Goal: Information Seeking & Learning: Learn about a topic

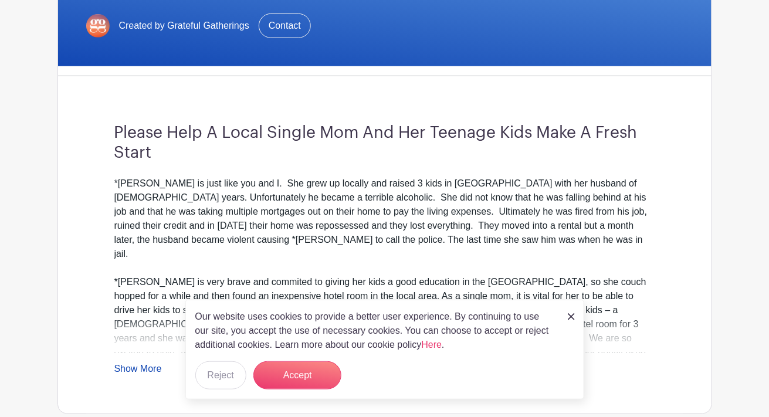
scroll to position [270, 0]
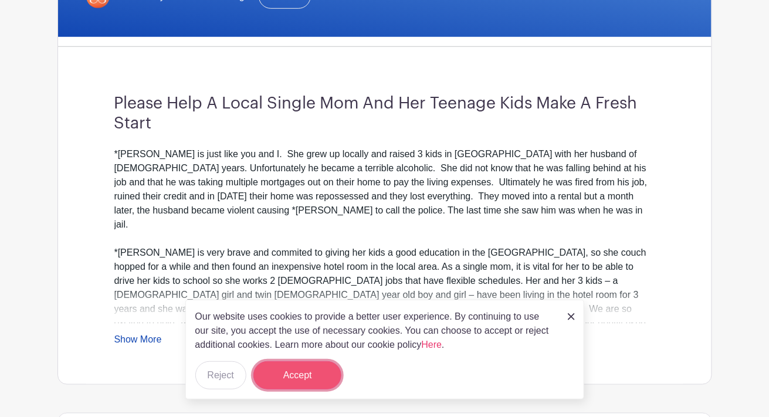
click at [307, 374] on button "Accept" at bounding box center [297, 375] width 88 height 28
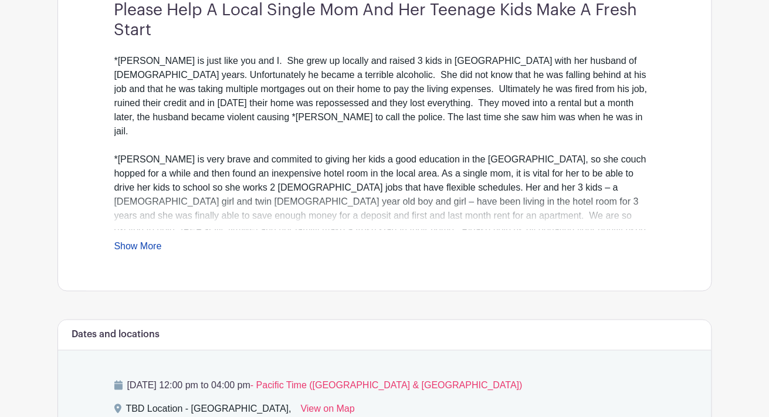
scroll to position [364, 0]
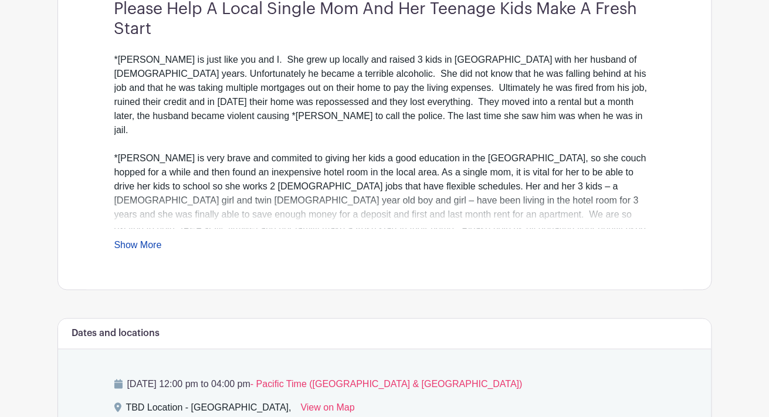
click at [127, 243] on link "Show More" at bounding box center [138, 247] width 48 height 15
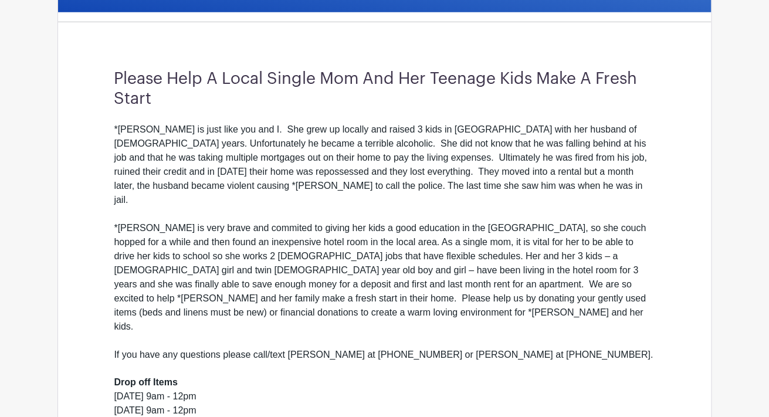
scroll to position [292, 0]
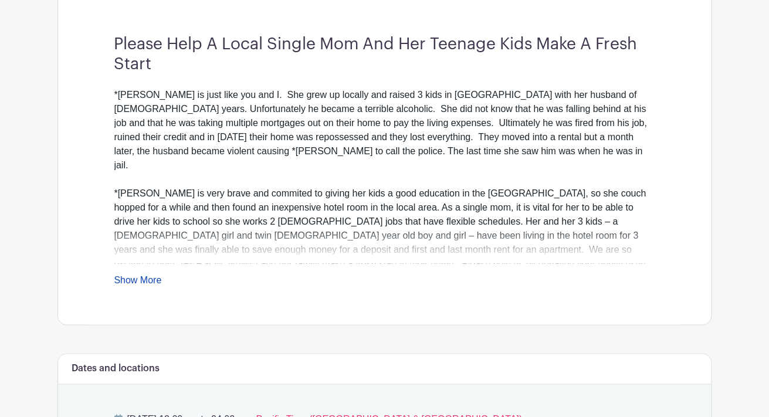
scroll to position [330, 0]
click at [144, 282] on link "Show More" at bounding box center [138, 282] width 48 height 15
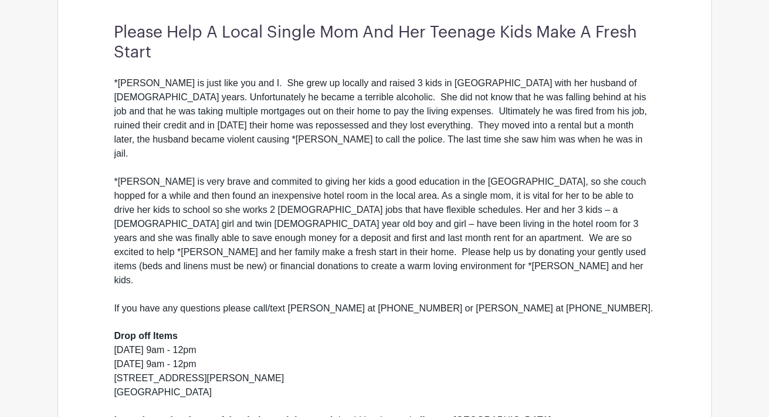
scroll to position [333, 0]
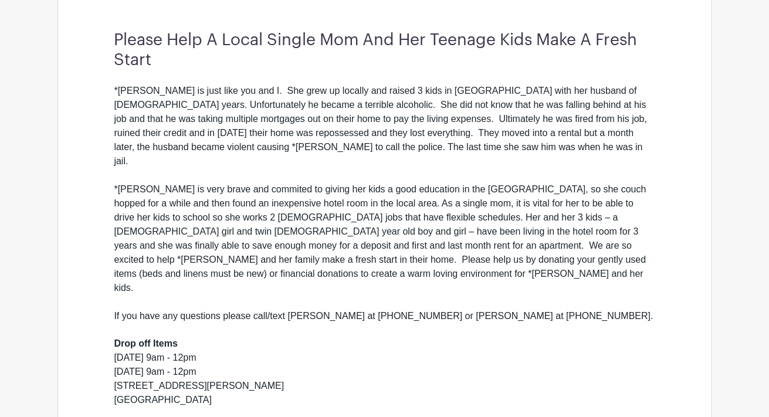
click at [69, 256] on div "Danville Chapter Danville GG Sept. 17, 2025 Created by Grateful Gatherings Cont…" at bounding box center [385, 164] width 655 height 807
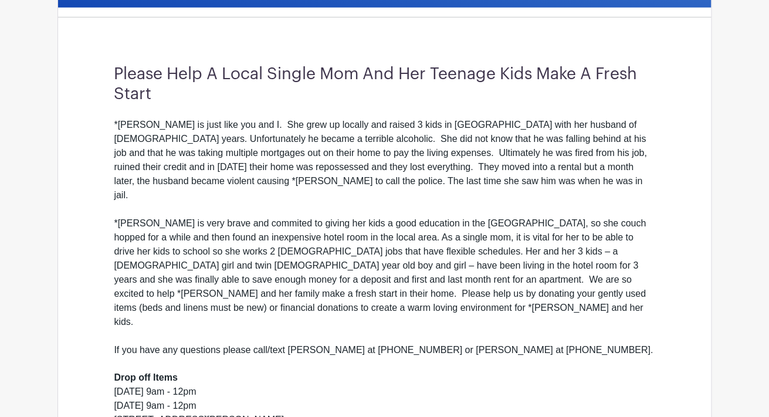
scroll to position [301, 0]
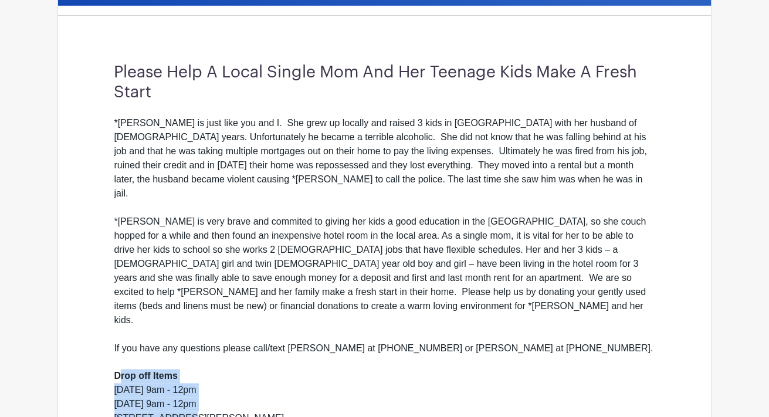
drag, startPoint x: 118, startPoint y: 347, endPoint x: 240, endPoint y: 385, distance: 128.0
drag, startPoint x: 240, startPoint y: 385, endPoint x: 295, endPoint y: 244, distance: 151.8
click at [295, 244] on div "*[PERSON_NAME] is very brave and commited to giving her kids a good education i…" at bounding box center [384, 271] width 541 height 113
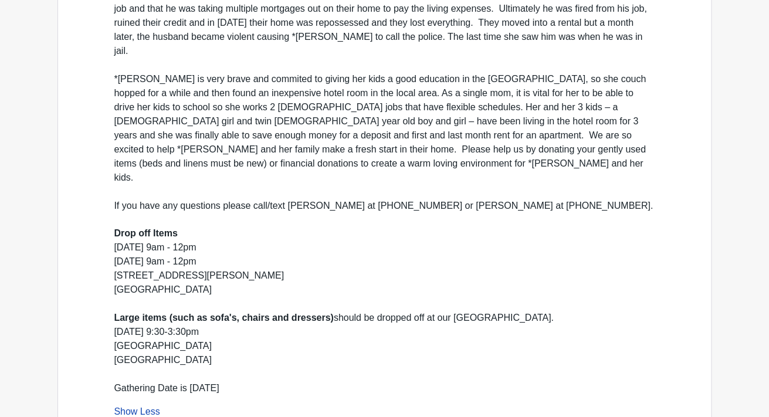
scroll to position [458, 0]
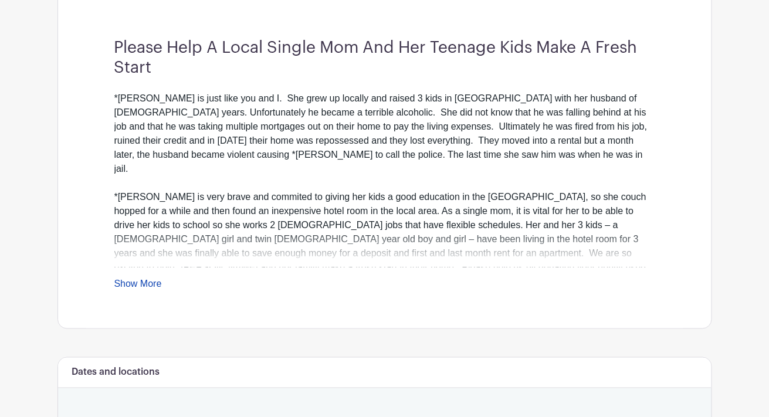
scroll to position [327, 0]
click at [150, 278] on link "Show More" at bounding box center [138, 285] width 48 height 15
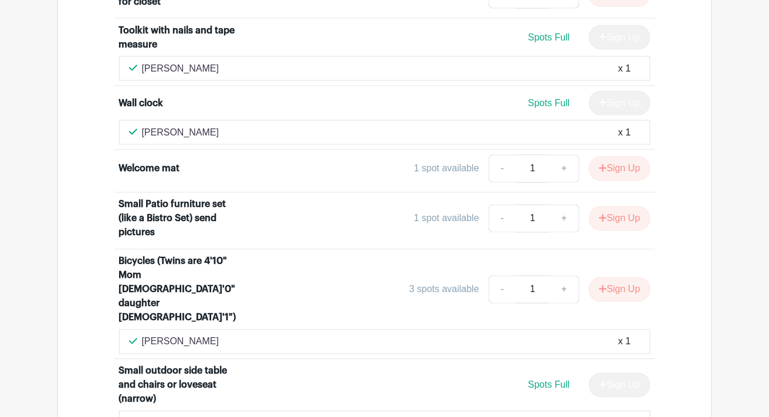
scroll to position [7263, 0]
